Goal: Find specific page/section: Find specific page/section

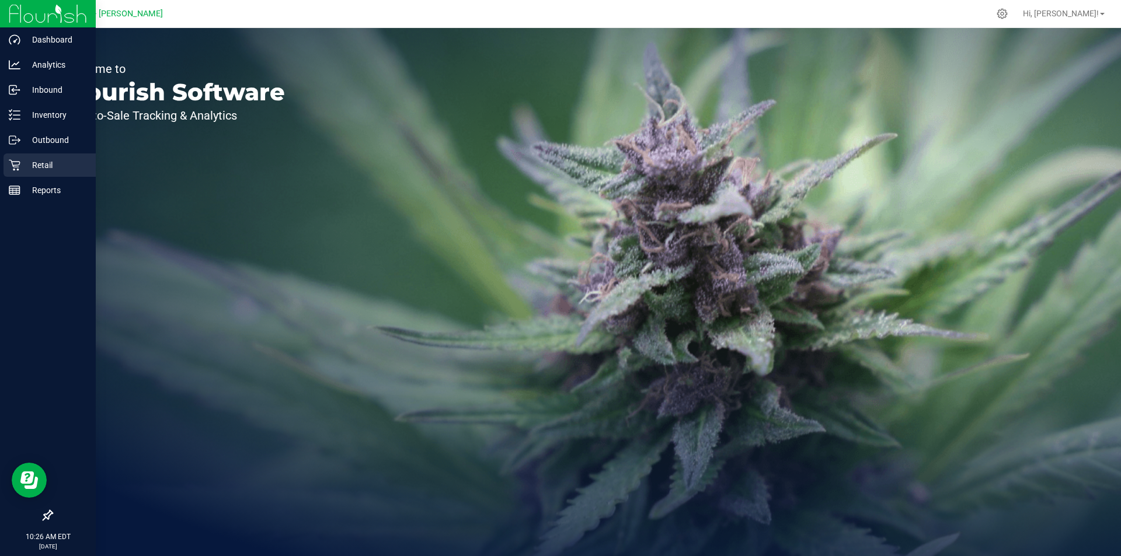
click at [20, 163] on p "Retail" at bounding box center [55, 165] width 70 height 14
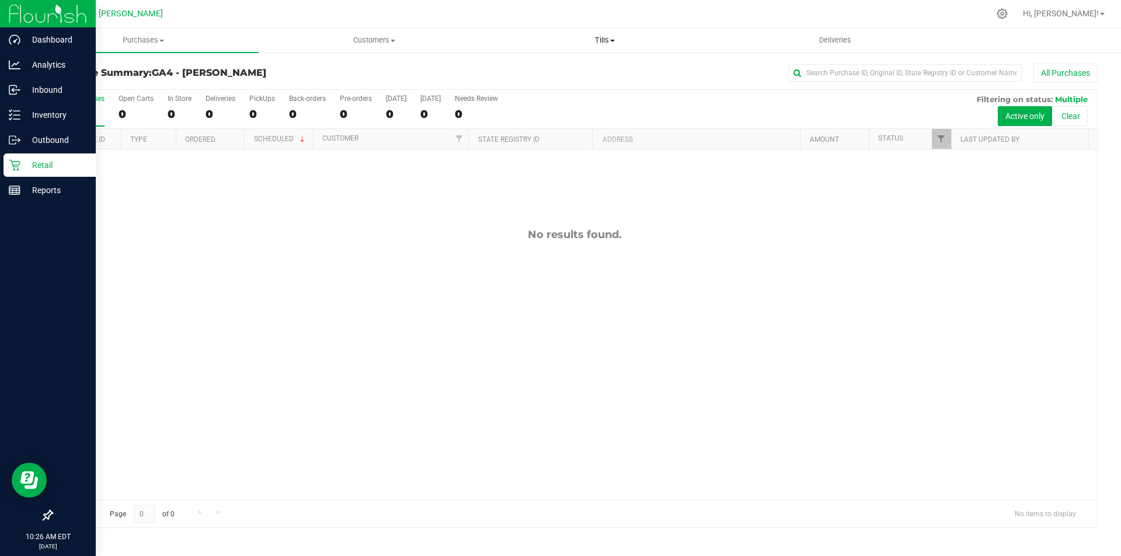
click at [600, 43] on span "Tills" at bounding box center [604, 40] width 229 height 11
click at [550, 69] on span "Manage tills" at bounding box center [528, 70] width 79 height 10
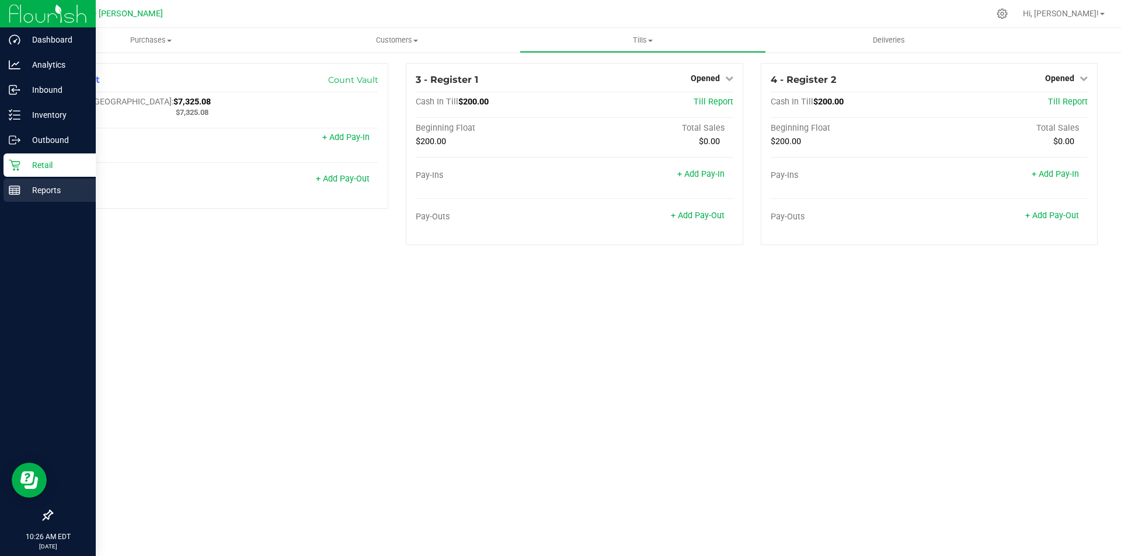
click at [54, 190] on p "Reports" at bounding box center [55, 190] width 70 height 14
